Goal: Transaction & Acquisition: Purchase product/service

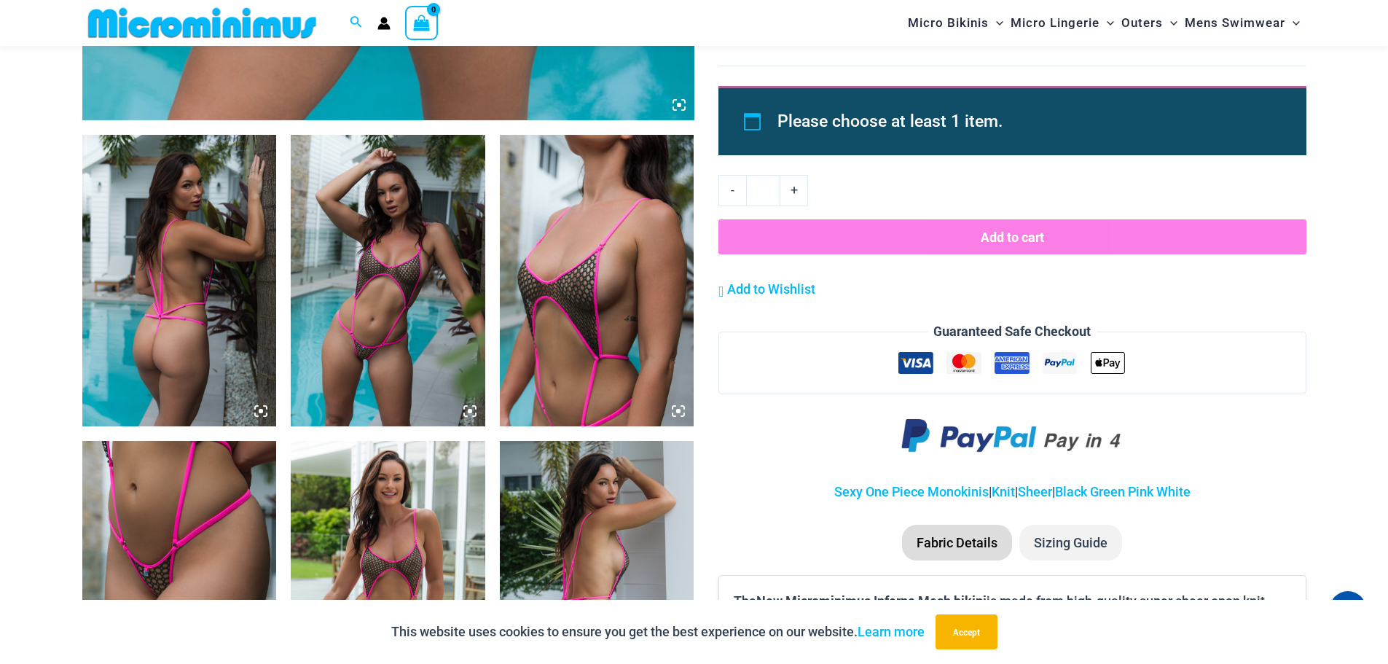
scroll to position [934, 0]
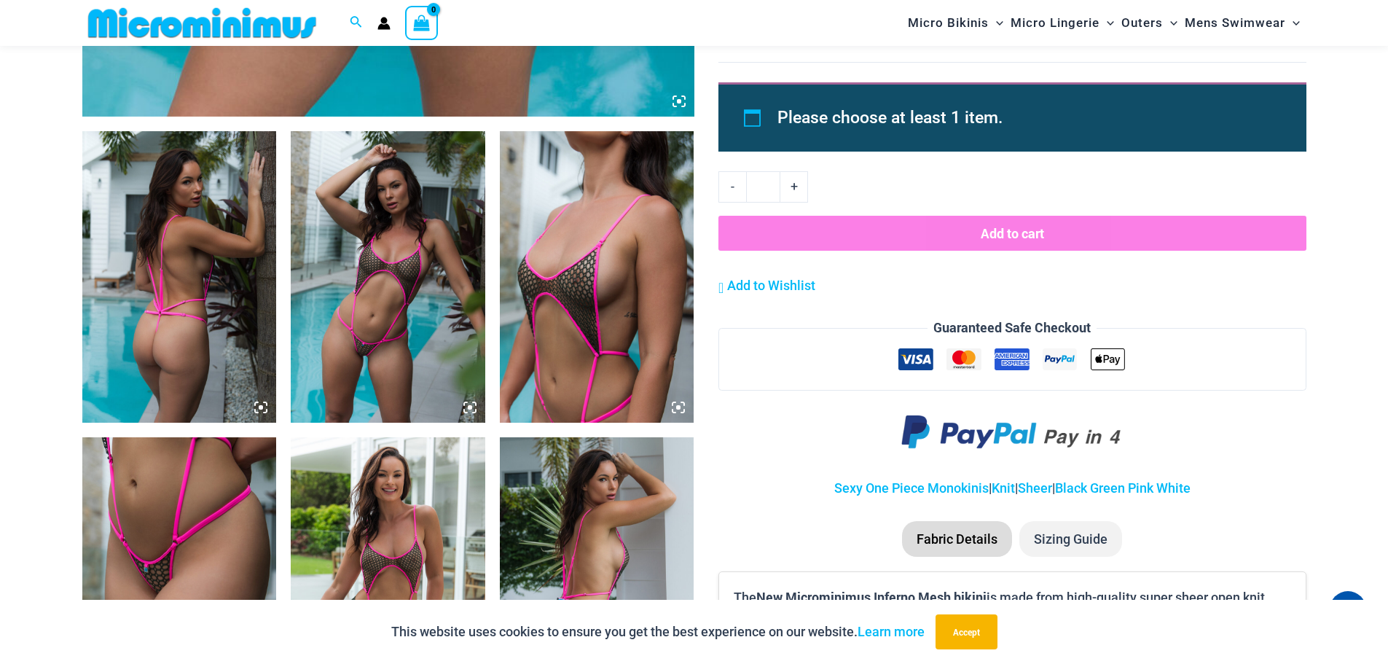
click at [572, 293] on img at bounding box center [597, 276] width 195 height 291
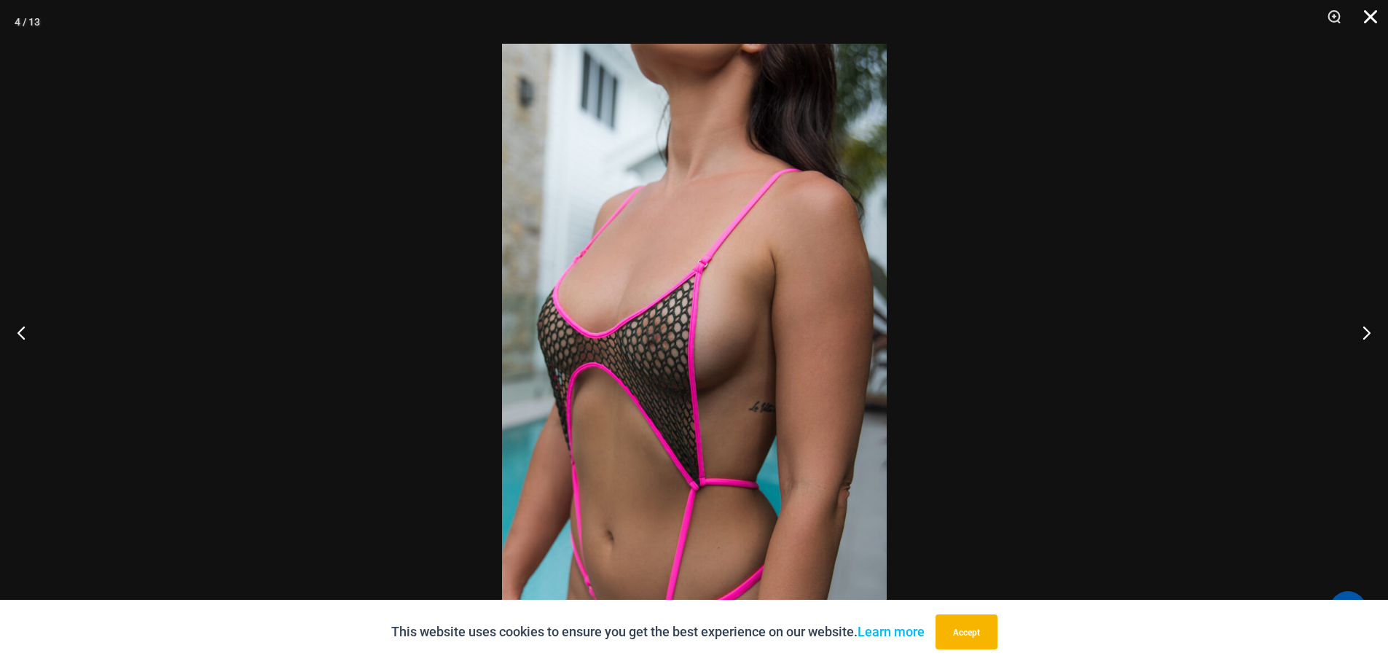
click at [1366, 12] on button "Close" at bounding box center [1365, 22] width 36 height 44
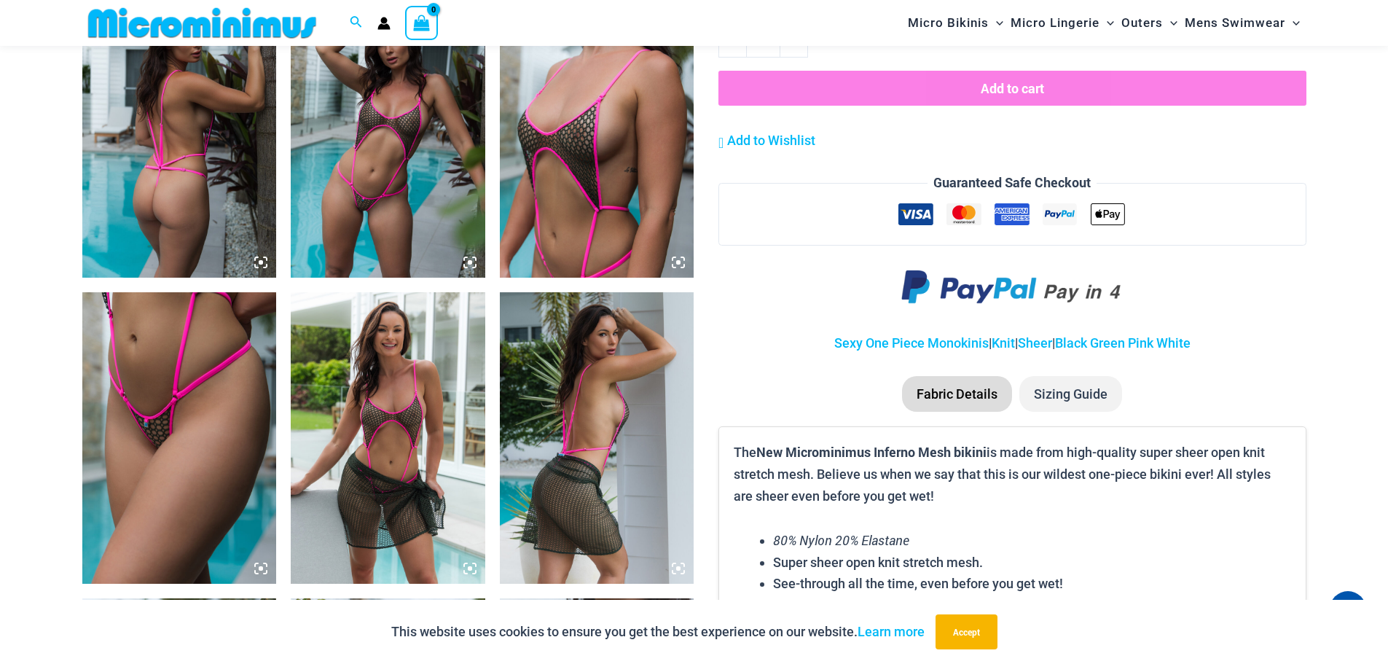
scroll to position [1080, 0]
click at [392, 421] on img at bounding box center [388, 436] width 195 height 291
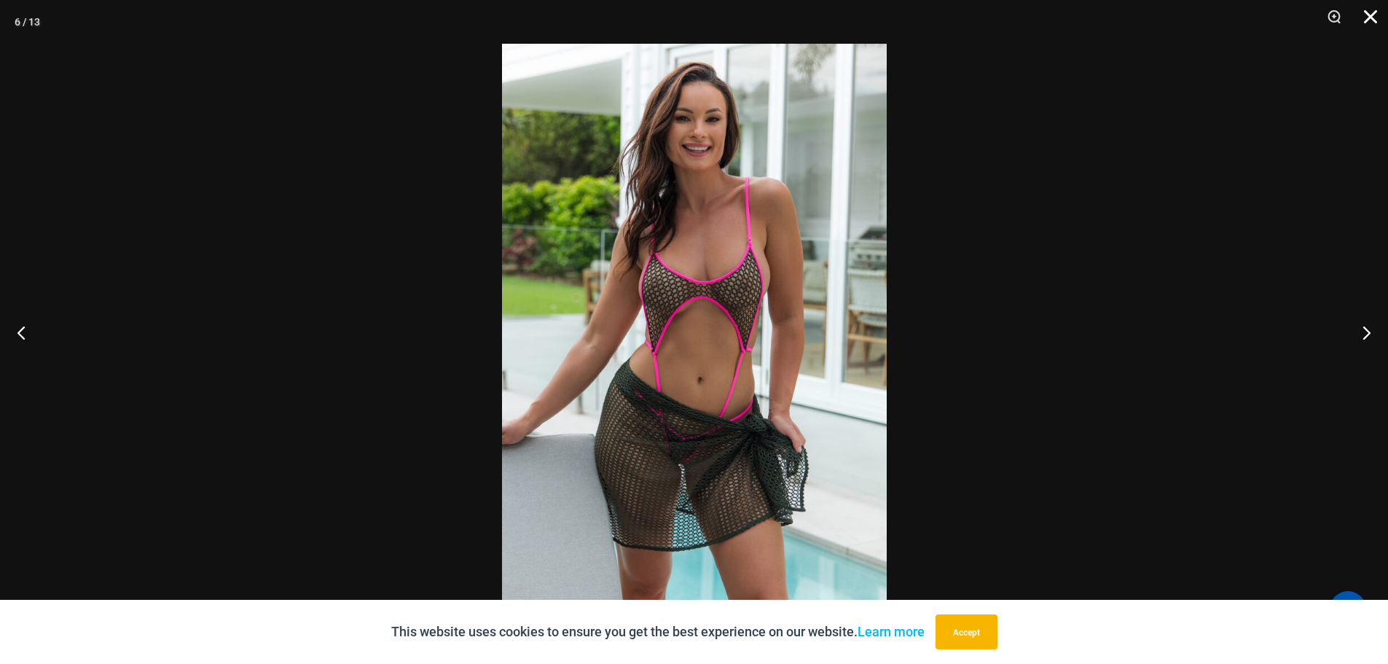
click at [1364, 17] on button "Close" at bounding box center [1365, 22] width 36 height 44
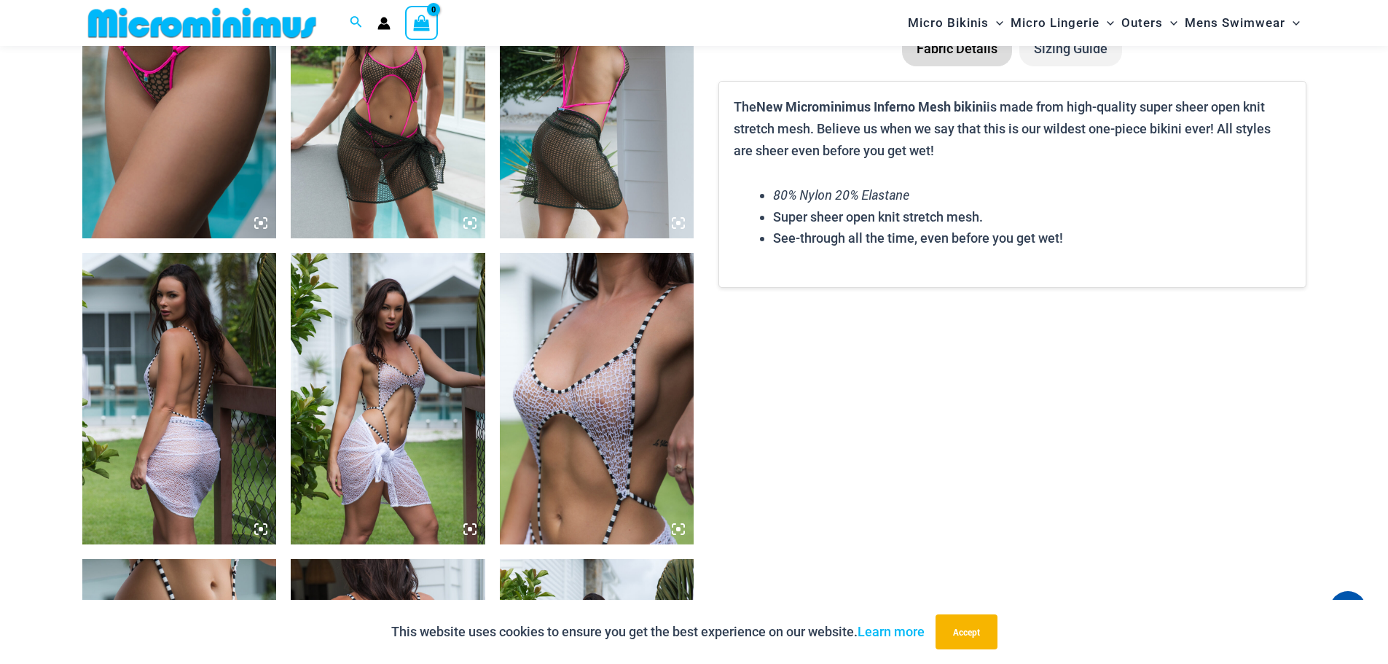
scroll to position [1517, 0]
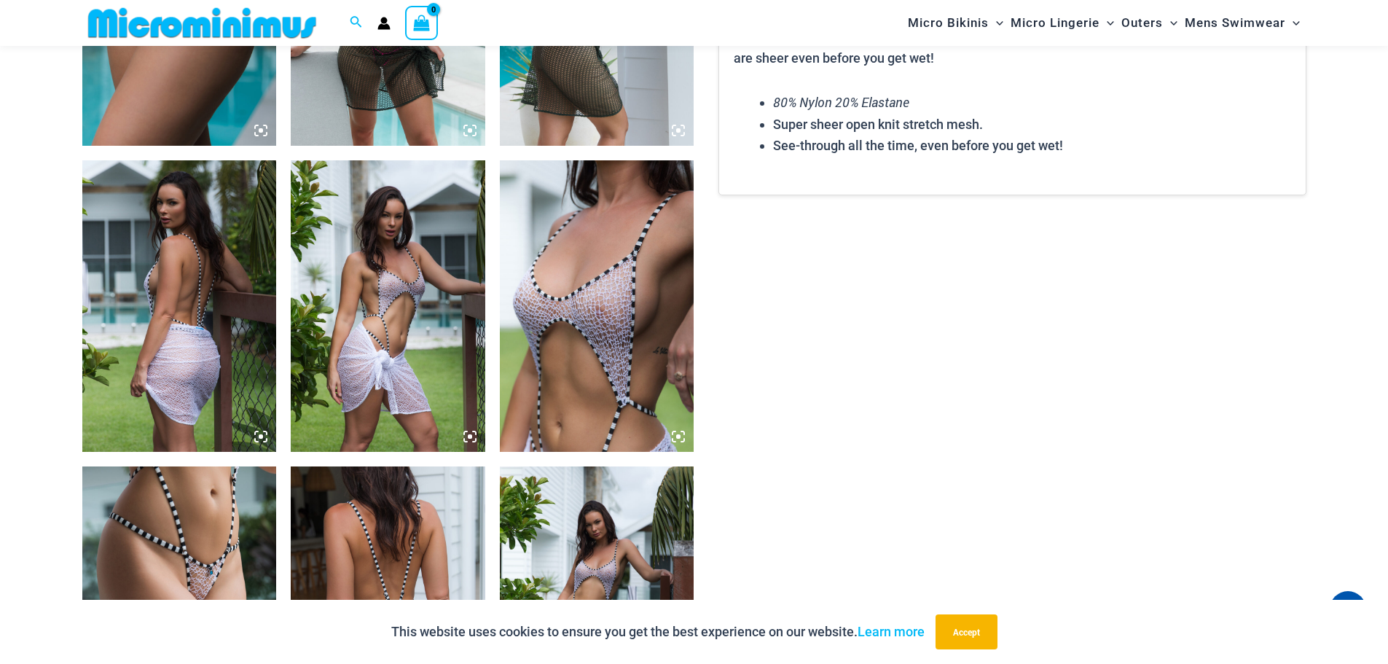
click at [575, 332] on img at bounding box center [597, 305] width 195 height 291
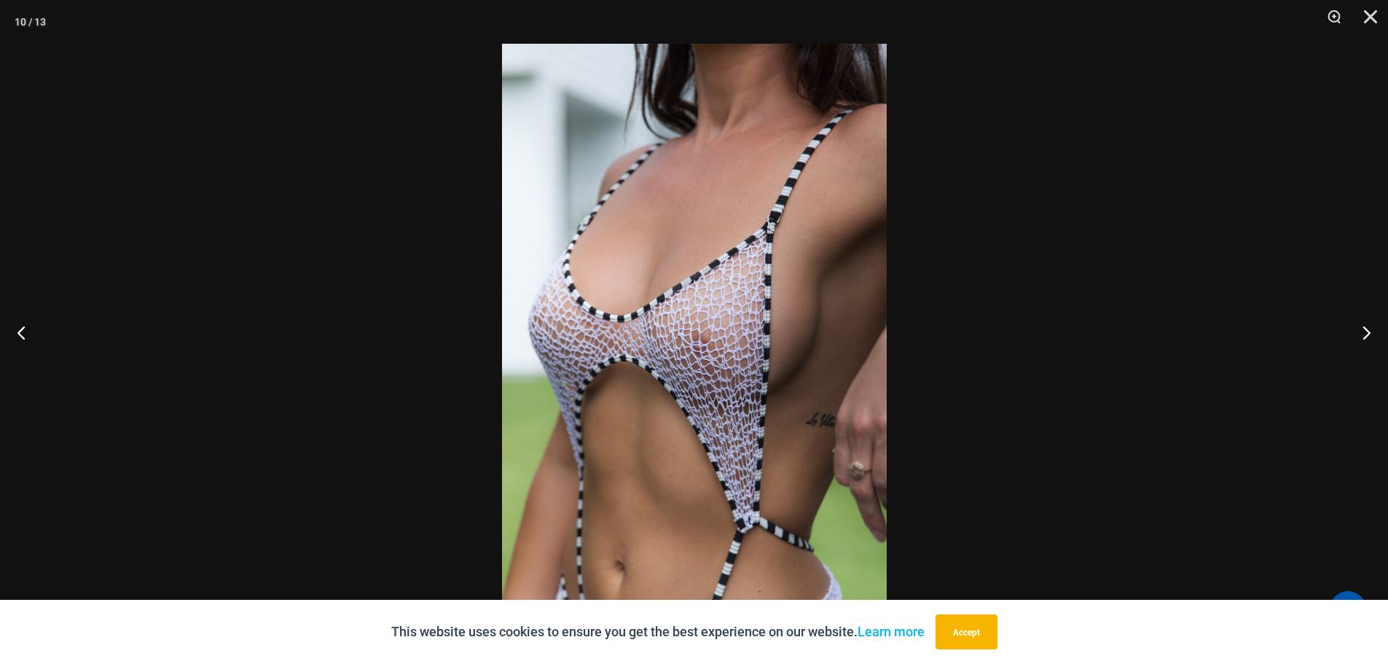
click at [757, 389] on img at bounding box center [694, 332] width 385 height 576
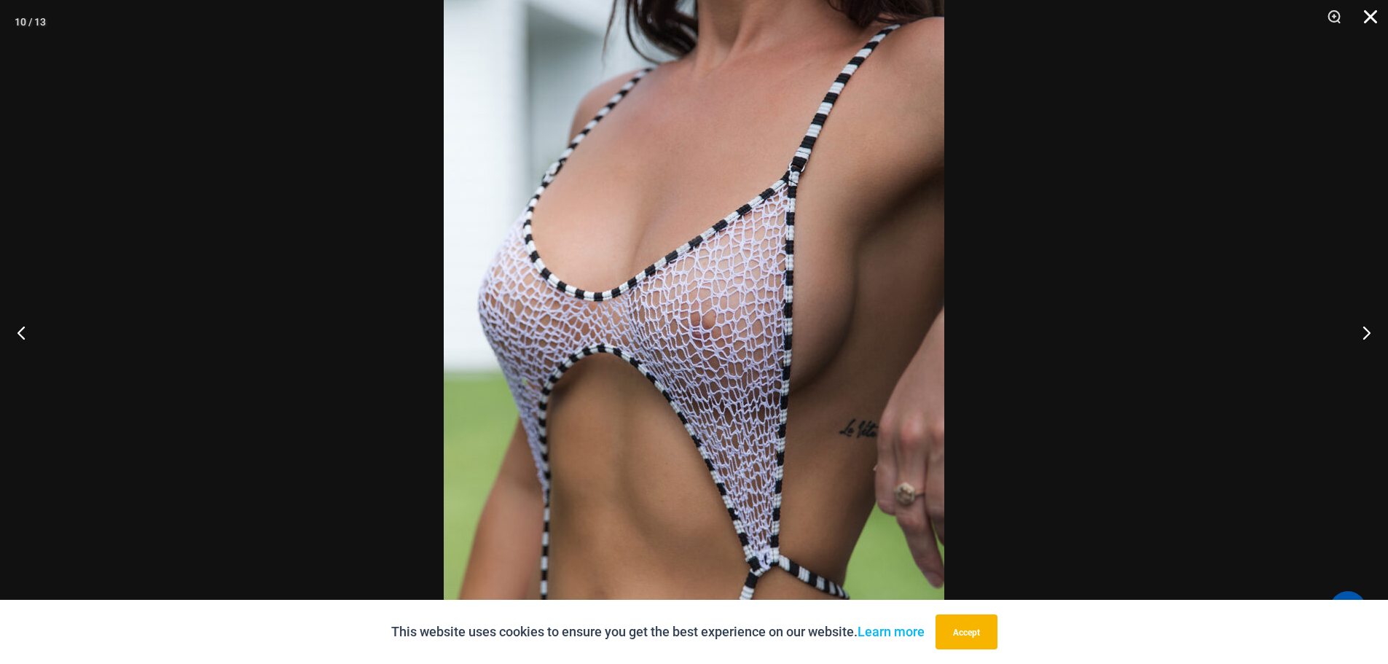
click at [1370, 17] on button "Close" at bounding box center [1365, 22] width 36 height 44
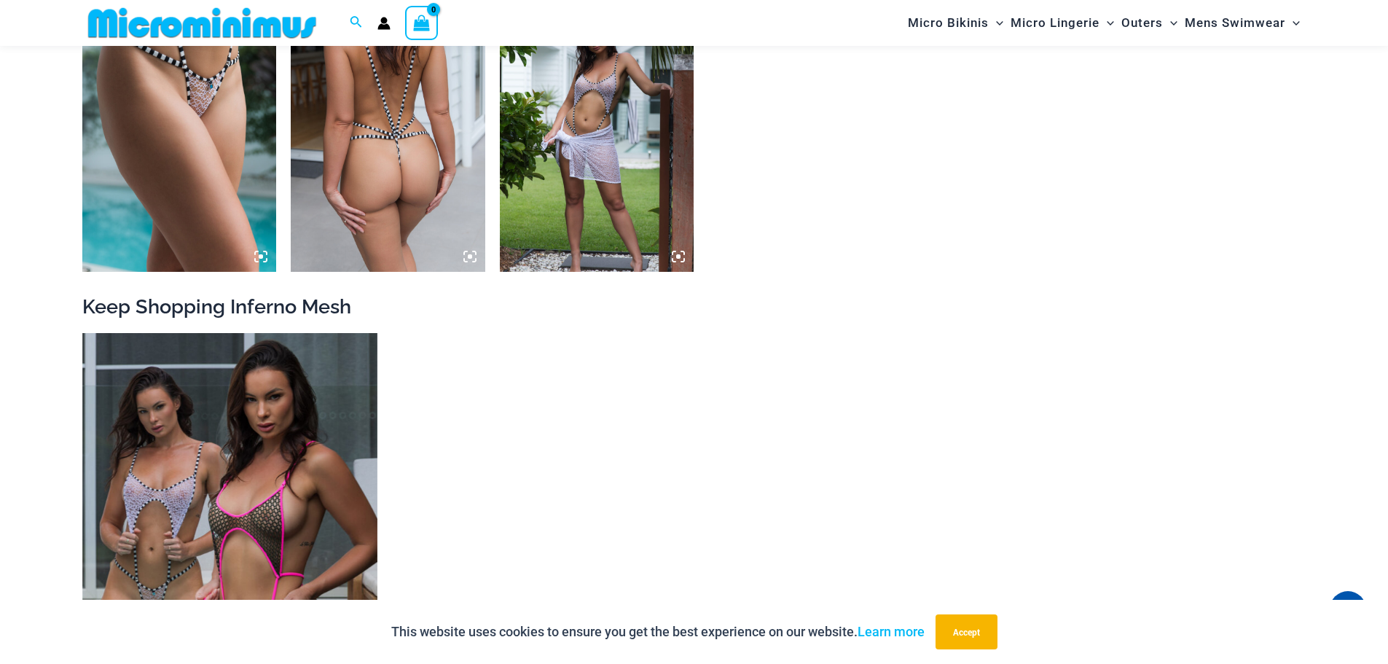
scroll to position [2245, 0]
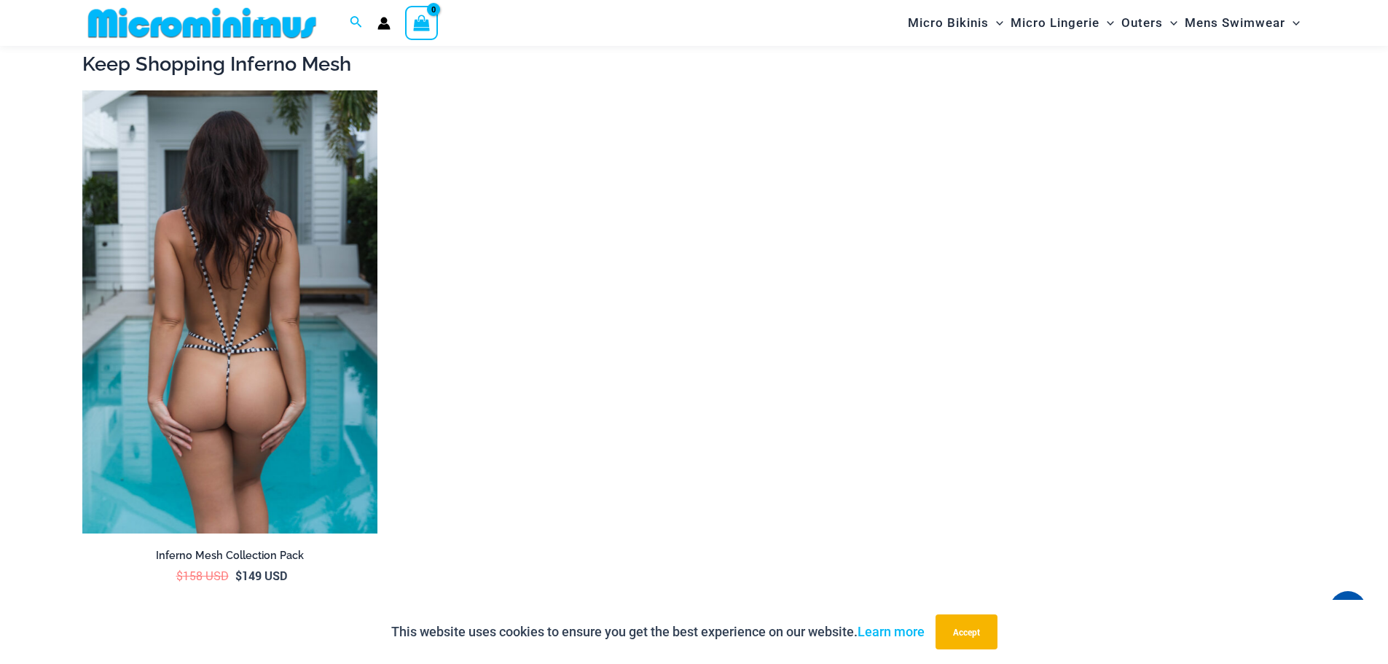
click at [251, 331] on img at bounding box center [229, 311] width 295 height 443
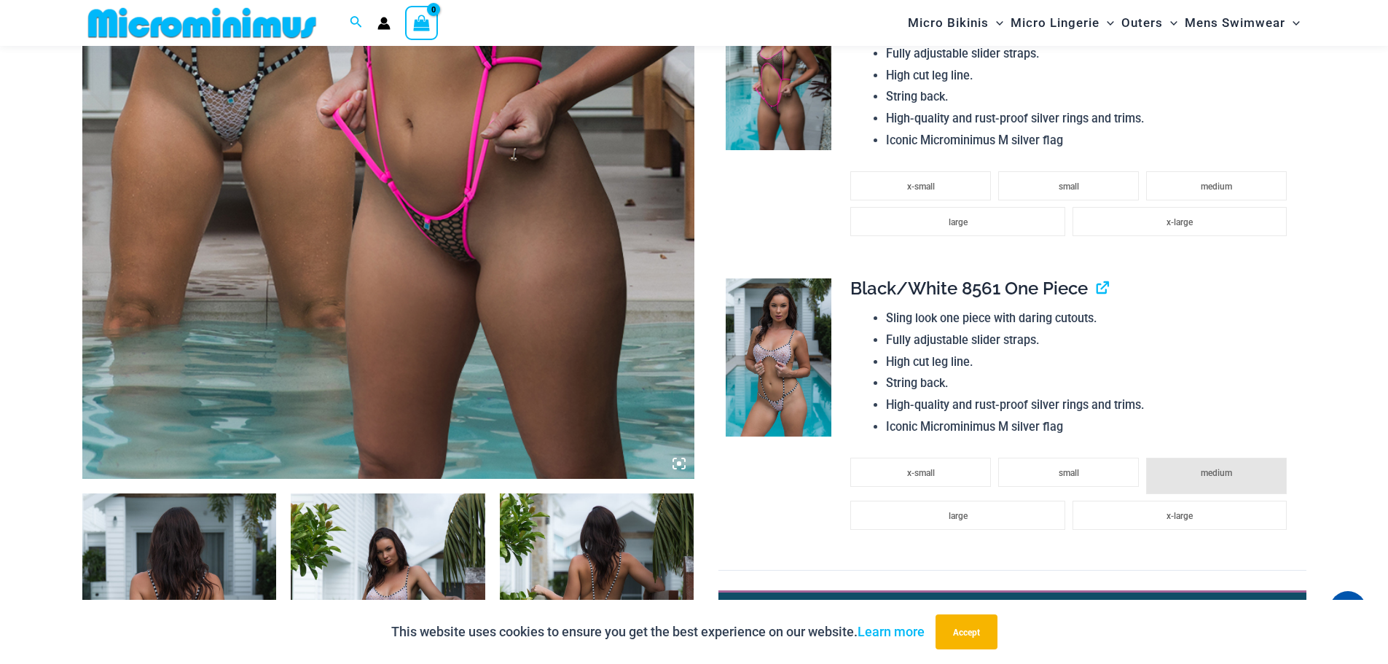
scroll to position [936, 0]
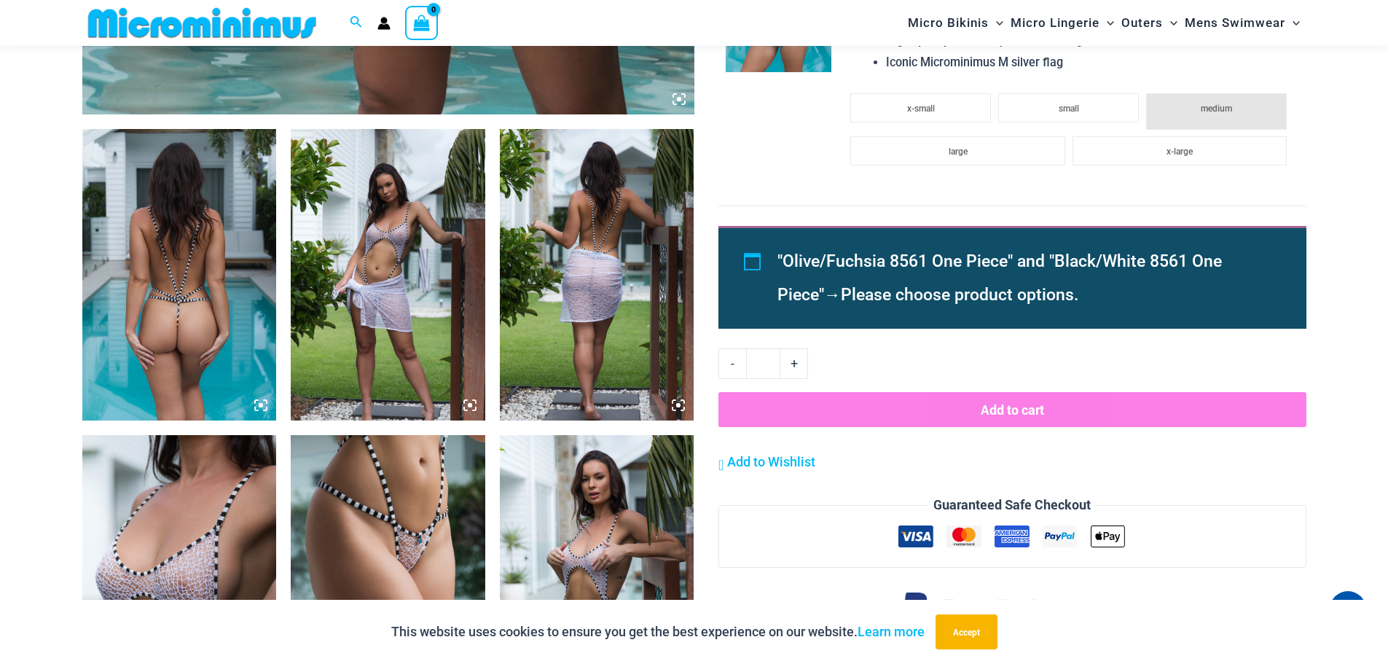
click at [598, 274] on img at bounding box center [597, 274] width 195 height 291
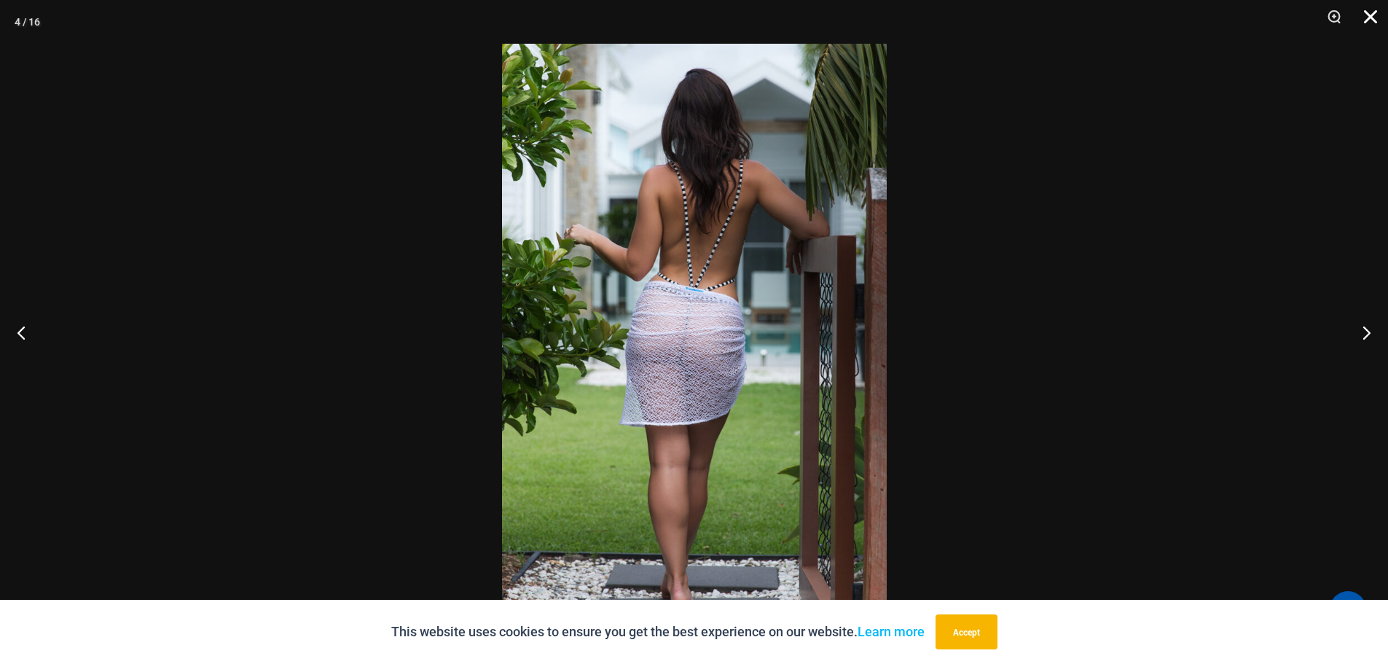
click at [1367, 19] on button "Close" at bounding box center [1365, 22] width 36 height 44
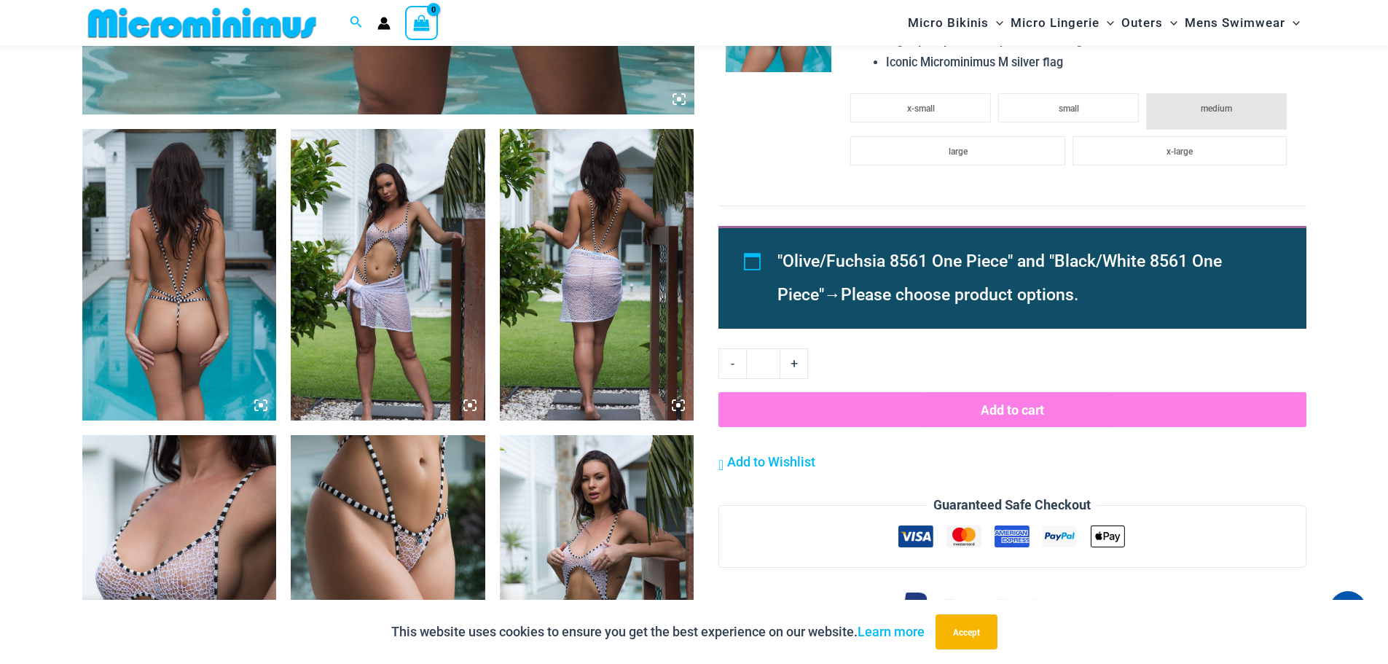
click at [179, 332] on img at bounding box center [179, 274] width 195 height 291
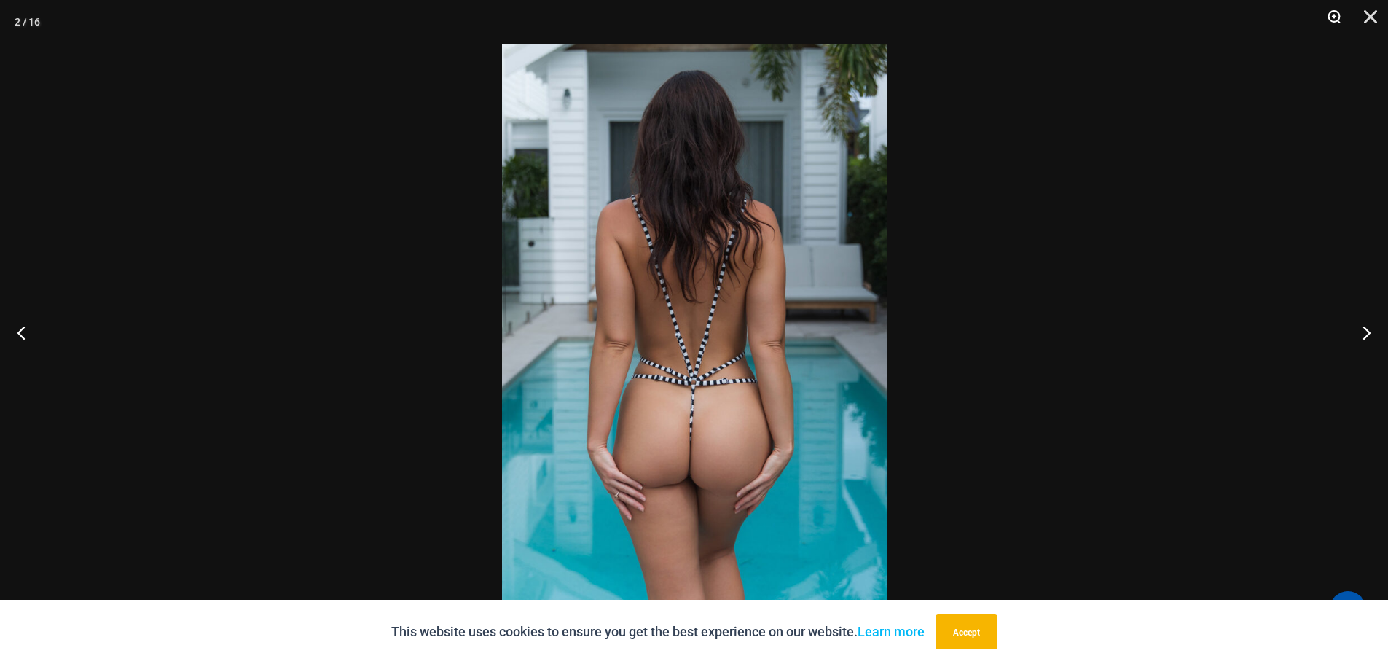
click at [1323, 13] on button "Zoom" at bounding box center [1329, 22] width 36 height 44
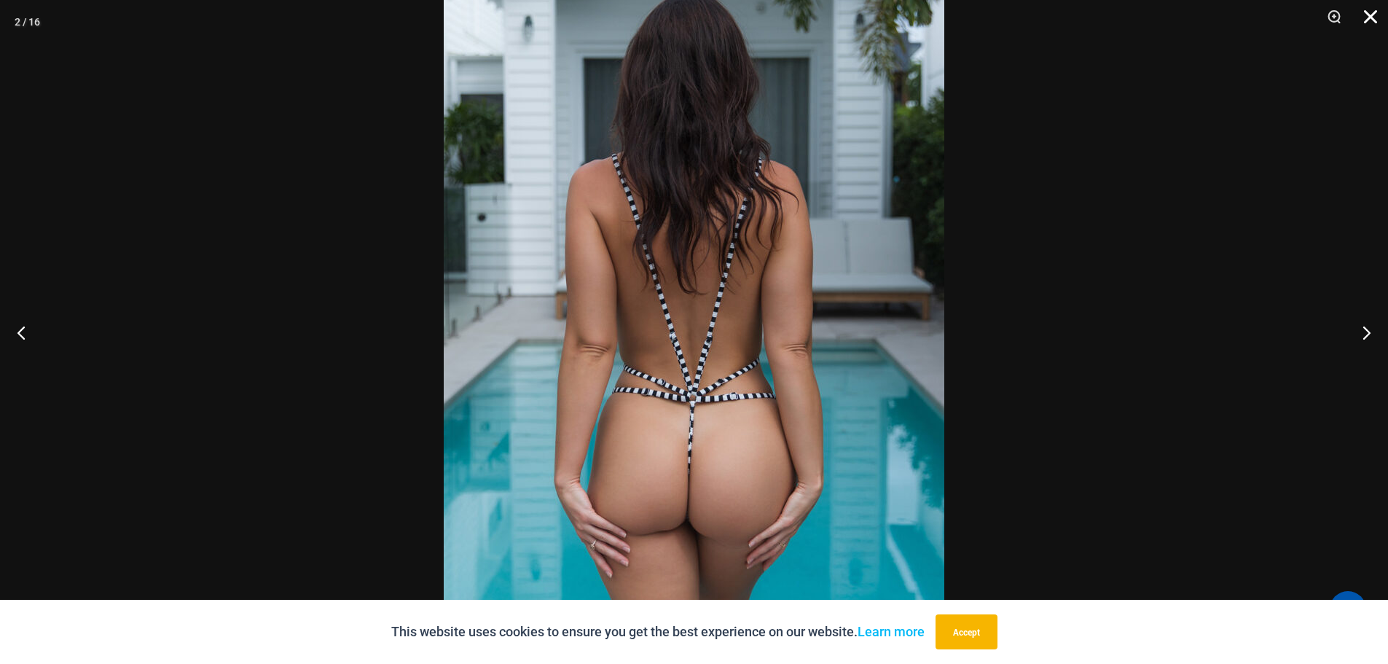
click at [1367, 10] on button "Close" at bounding box center [1365, 22] width 36 height 44
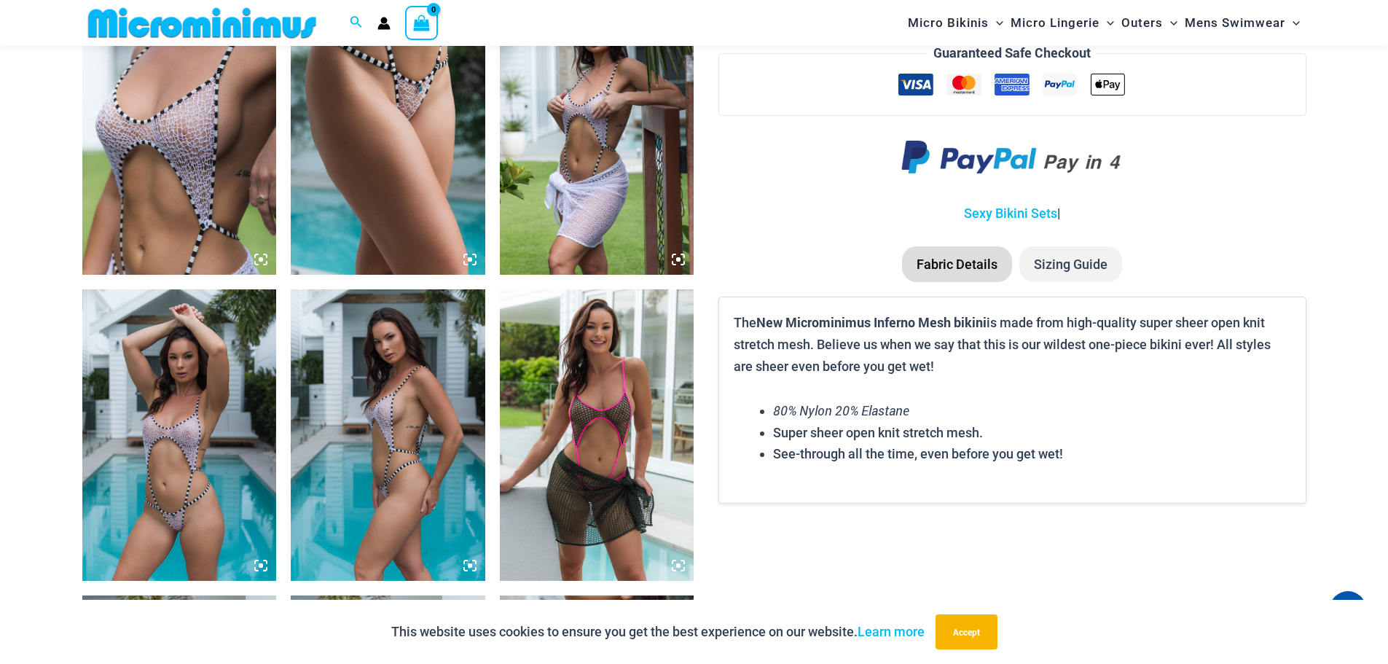
scroll to position [1519, 0]
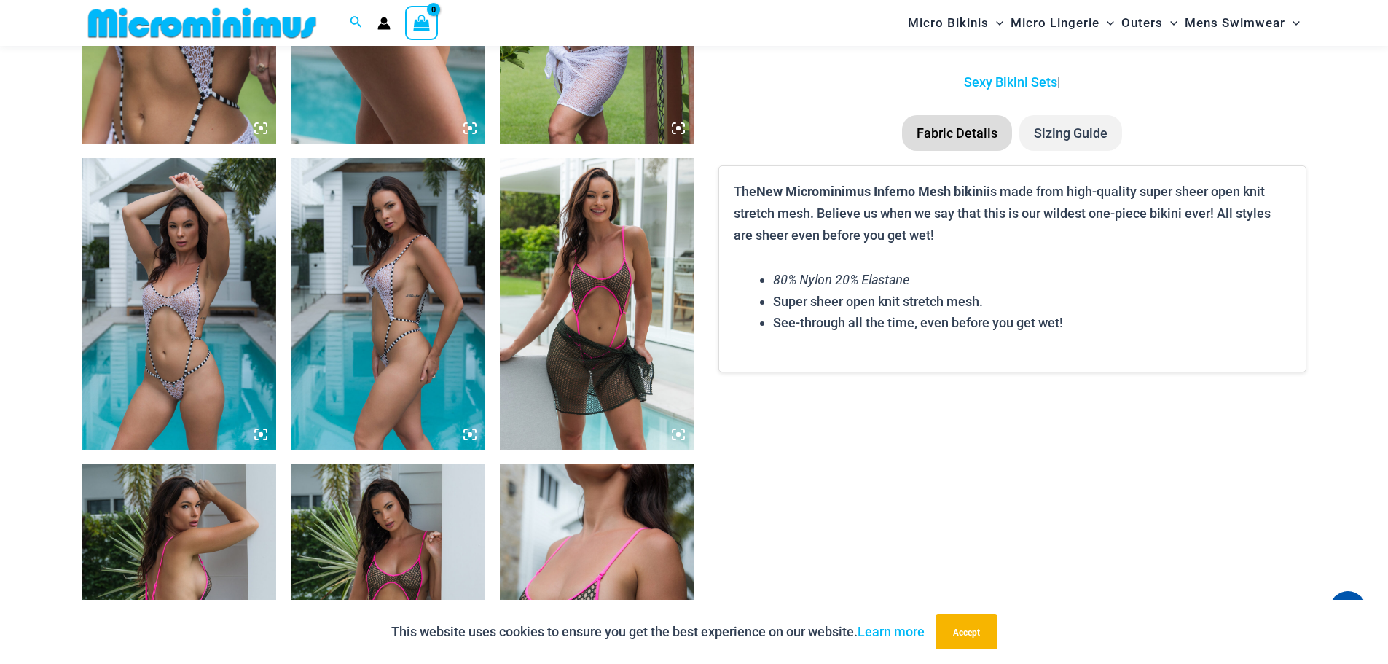
click at [201, 335] on img at bounding box center [179, 303] width 195 height 291
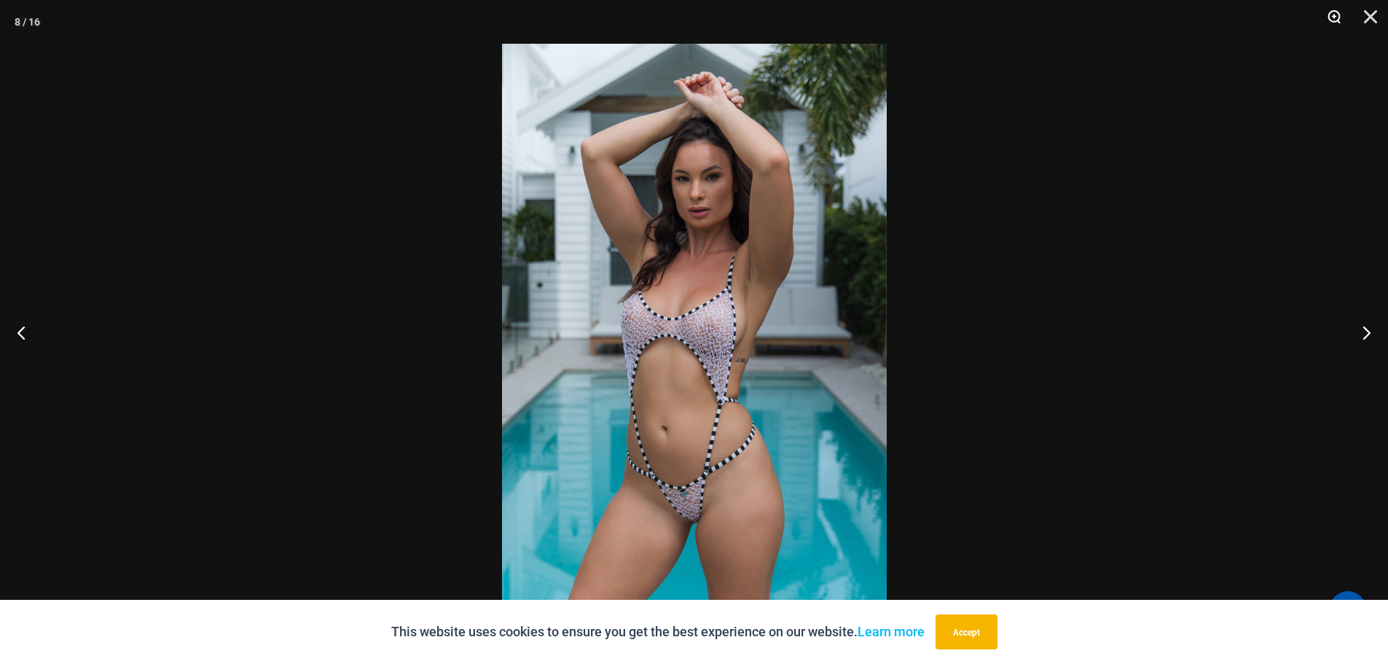
click at [1336, 15] on button "Zoom" at bounding box center [1329, 22] width 36 height 44
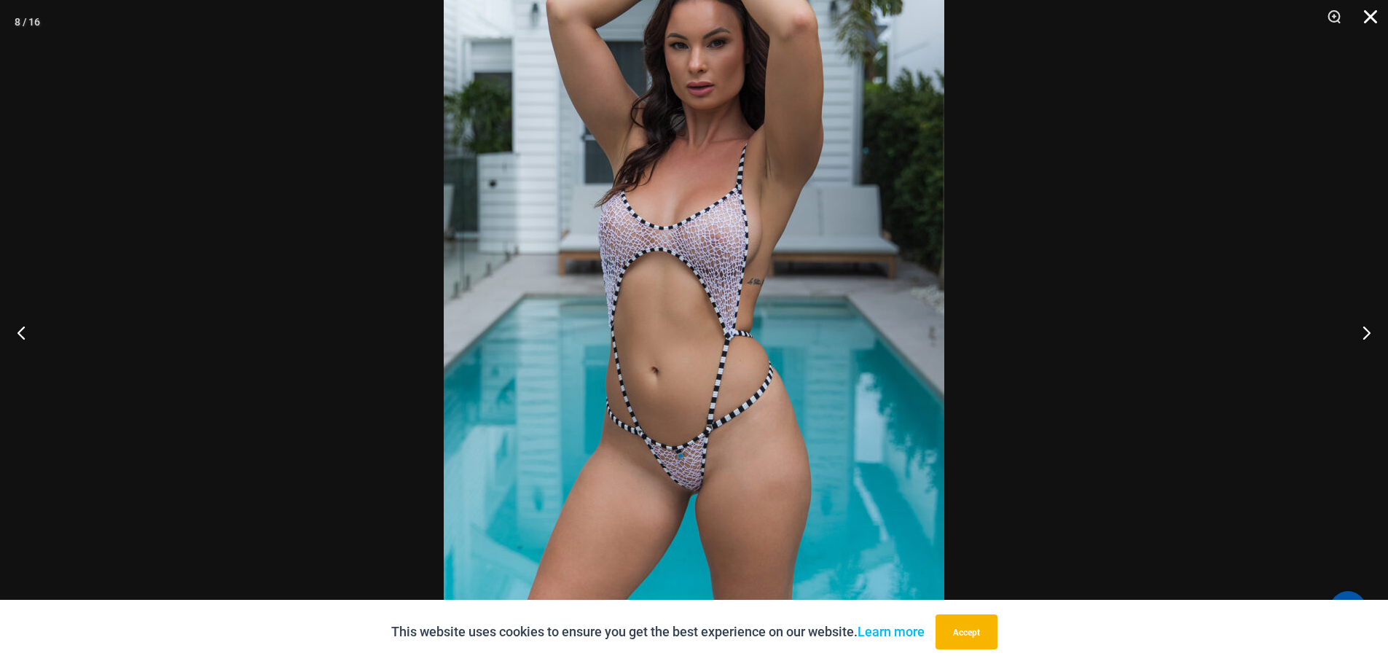
click at [1371, 13] on button "Close" at bounding box center [1365, 22] width 36 height 44
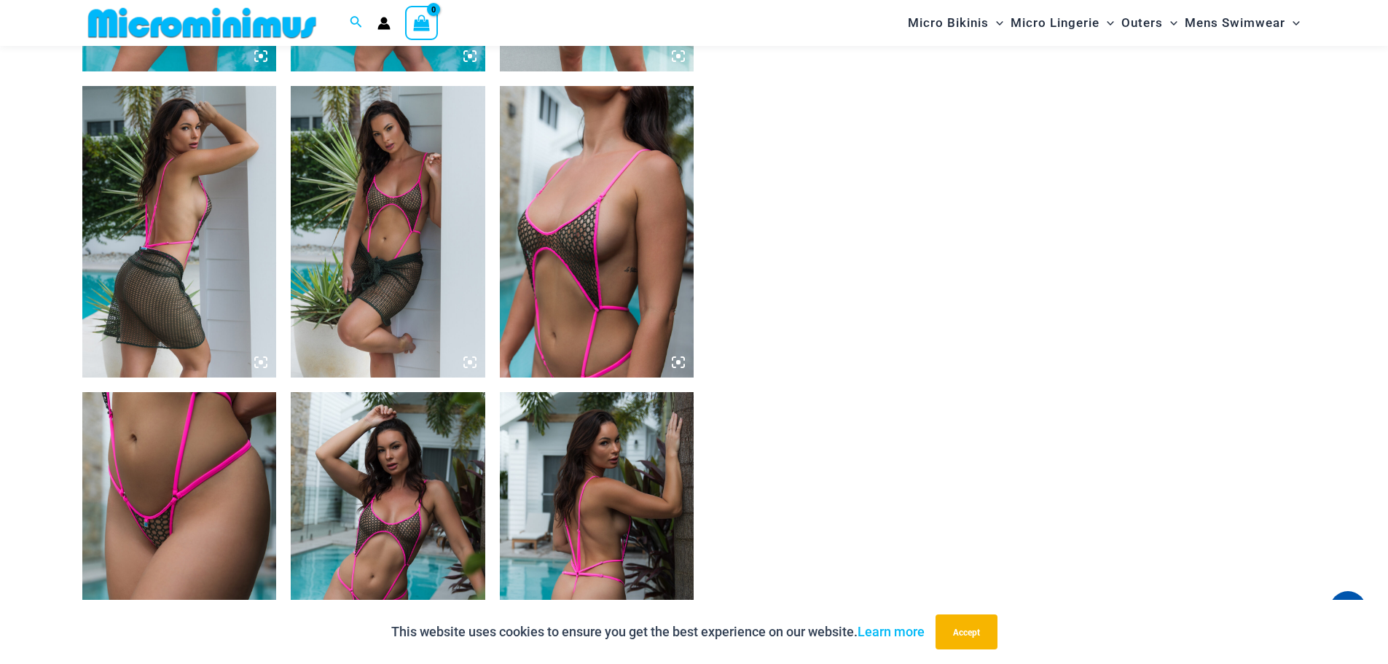
scroll to position [2102, 0]
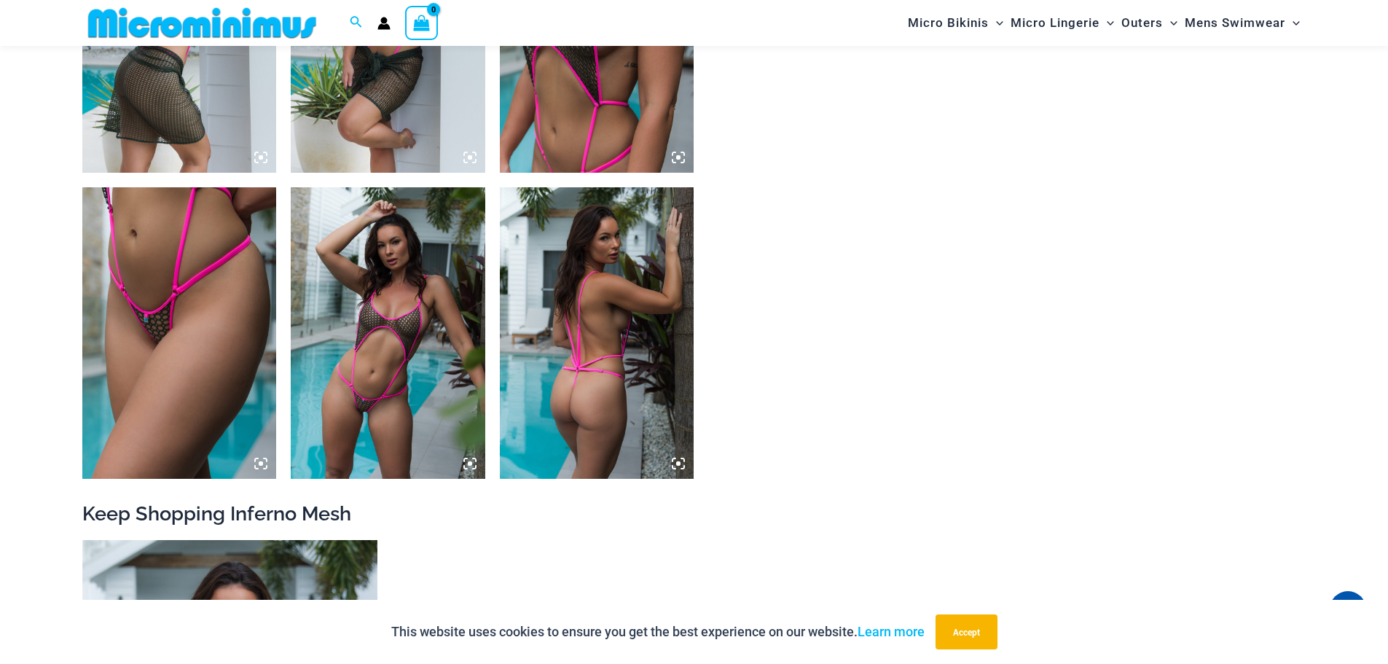
click at [368, 402] on img at bounding box center [388, 332] width 195 height 291
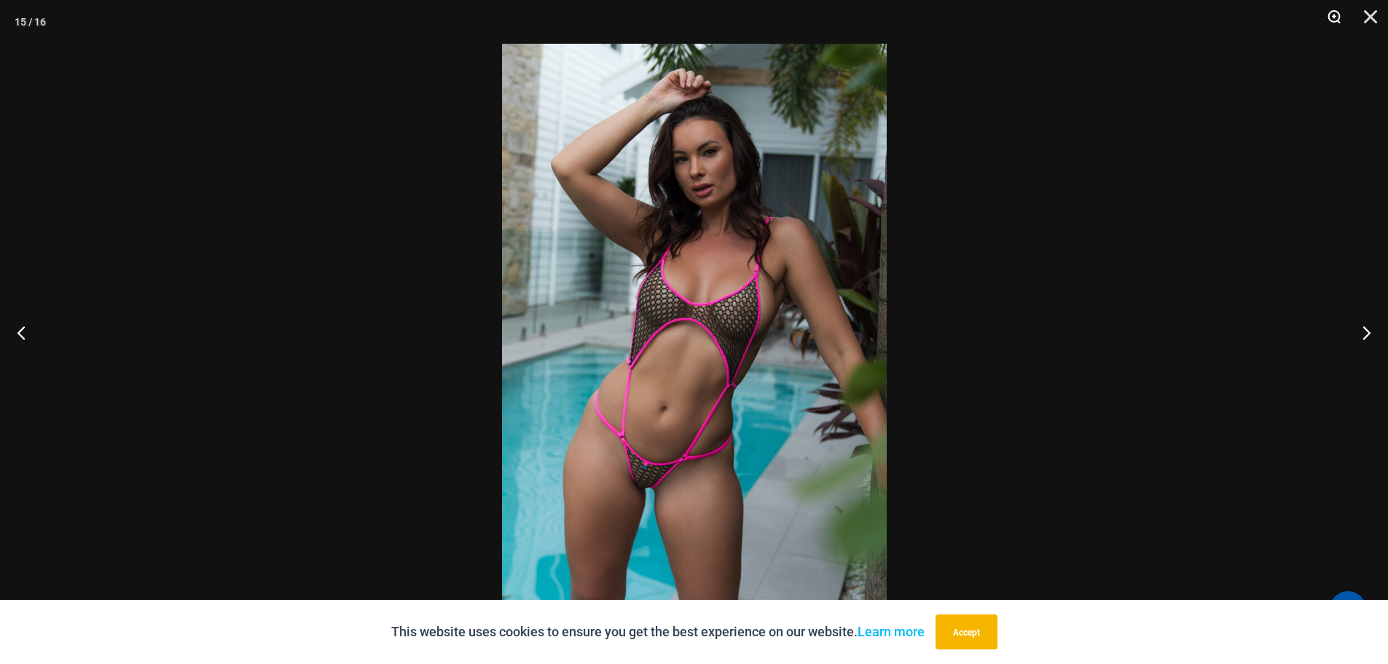
click at [1333, 21] on button "Zoom" at bounding box center [1329, 22] width 36 height 44
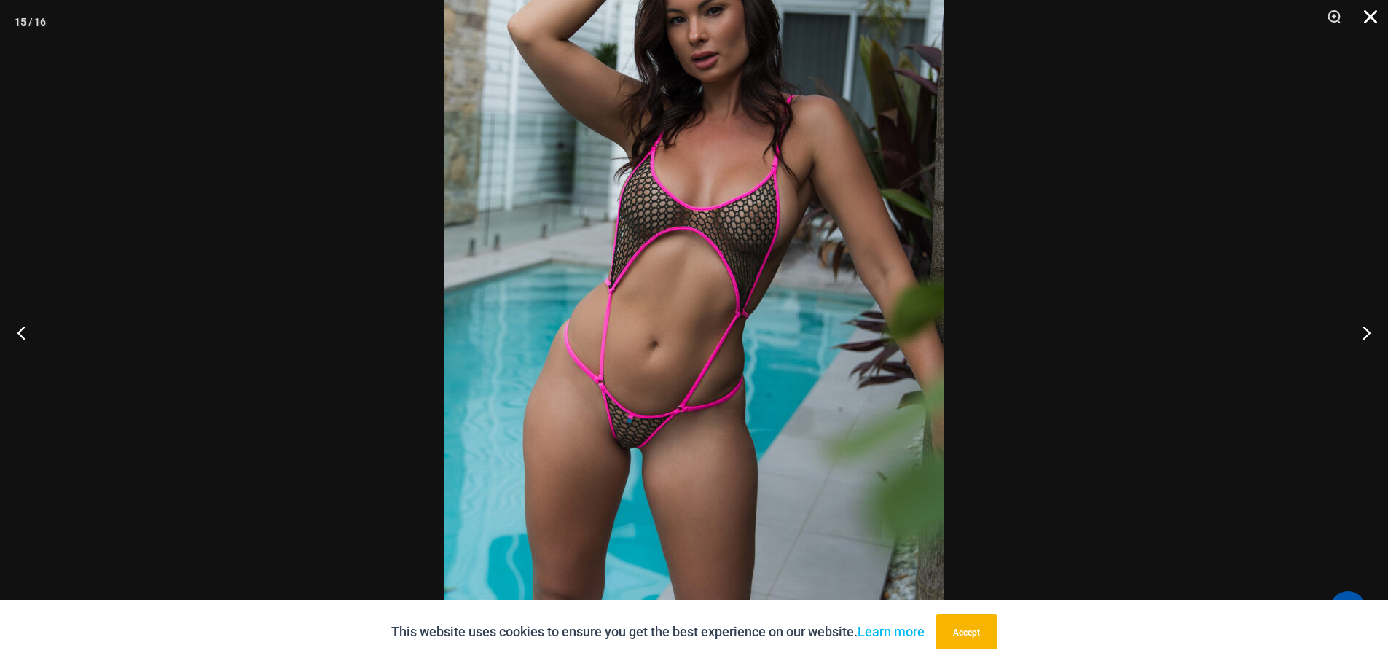
click at [1371, 15] on button "Close" at bounding box center [1365, 22] width 36 height 44
